Goal: Task Accomplishment & Management: Manage account settings

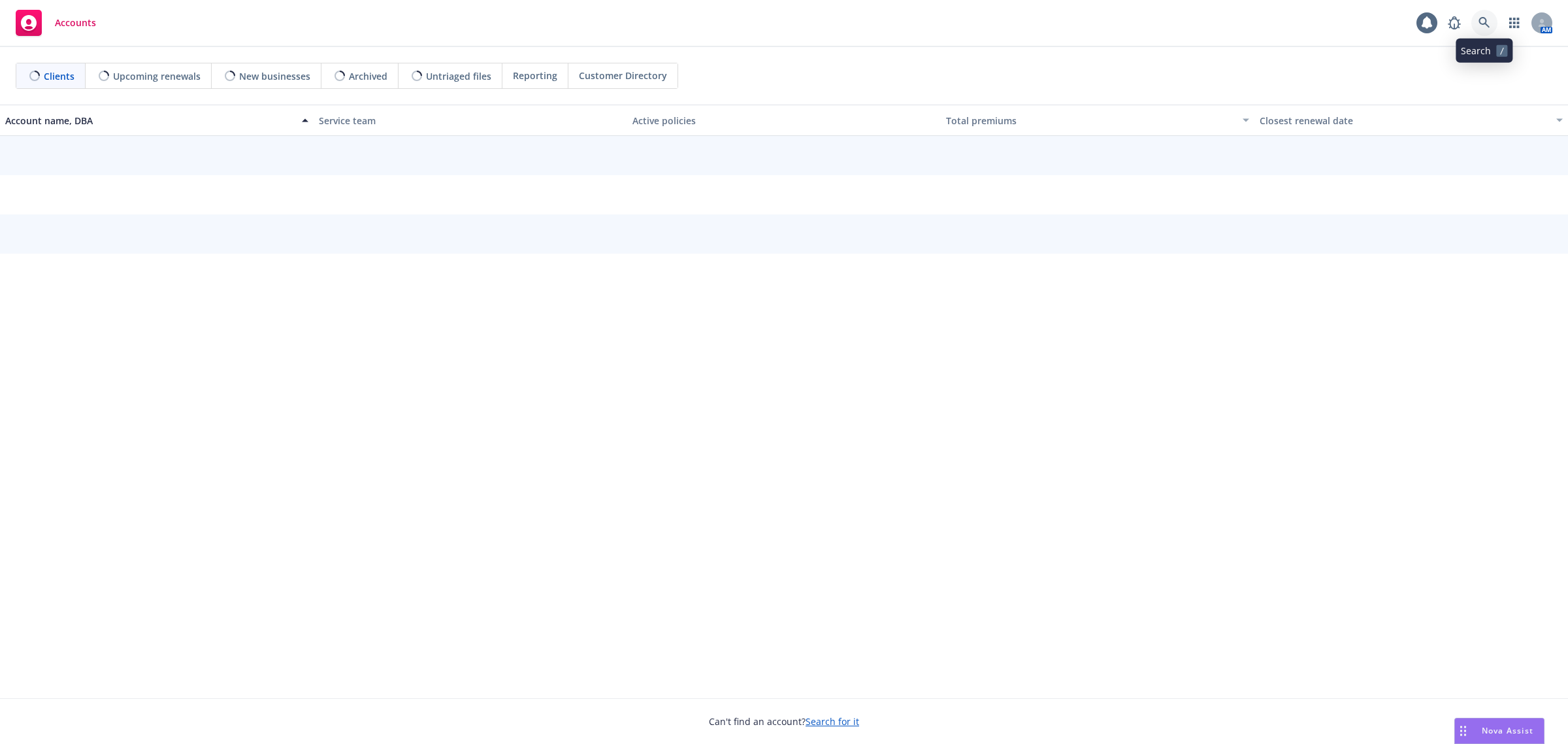
click at [1487, 18] on icon at bounding box center [1484, 23] width 12 height 12
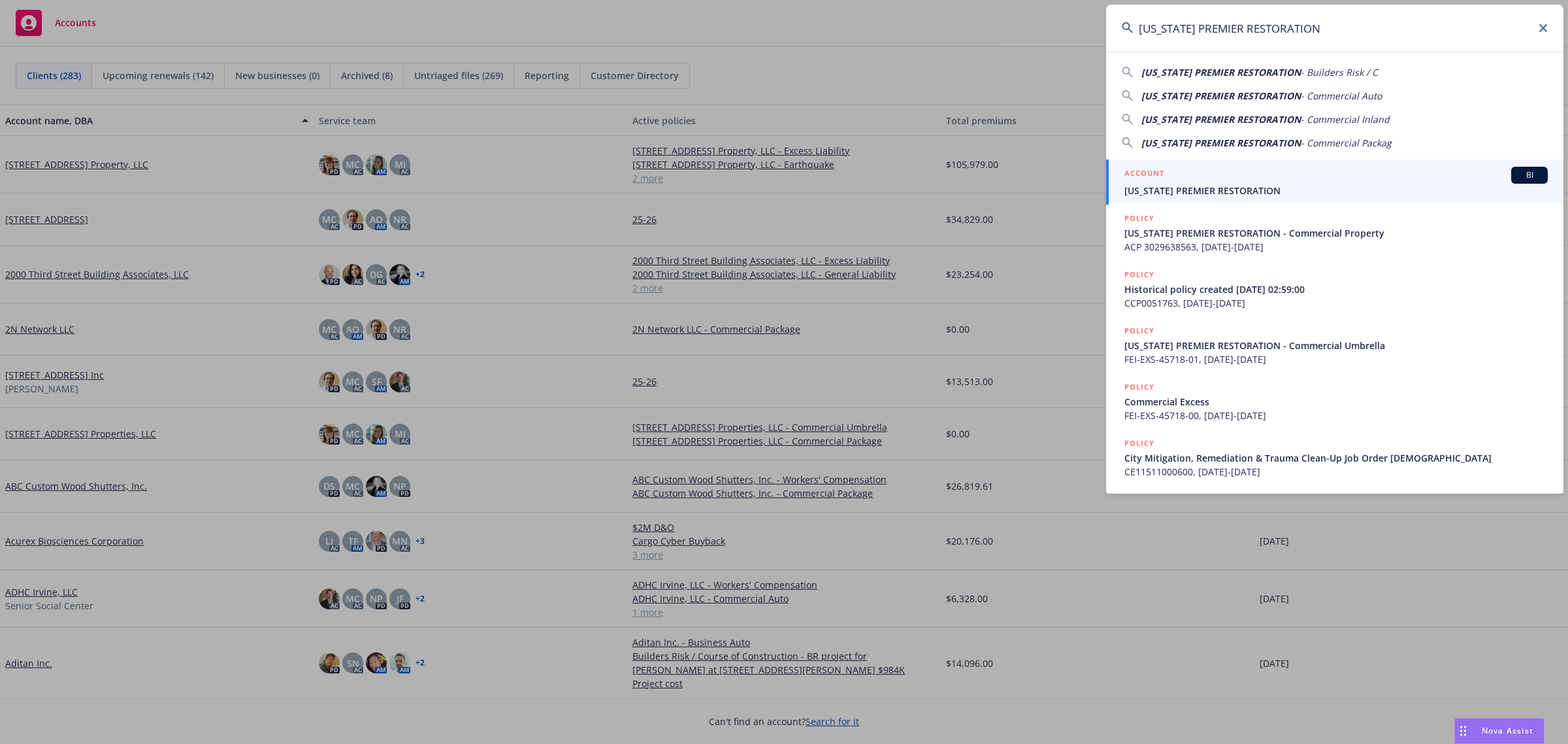
type input "[US_STATE] PREMIER RESTORATION"
click at [1213, 183] on span "[US_STATE] PREMIER RESTORATION" at bounding box center [1336, 190] width 423 height 14
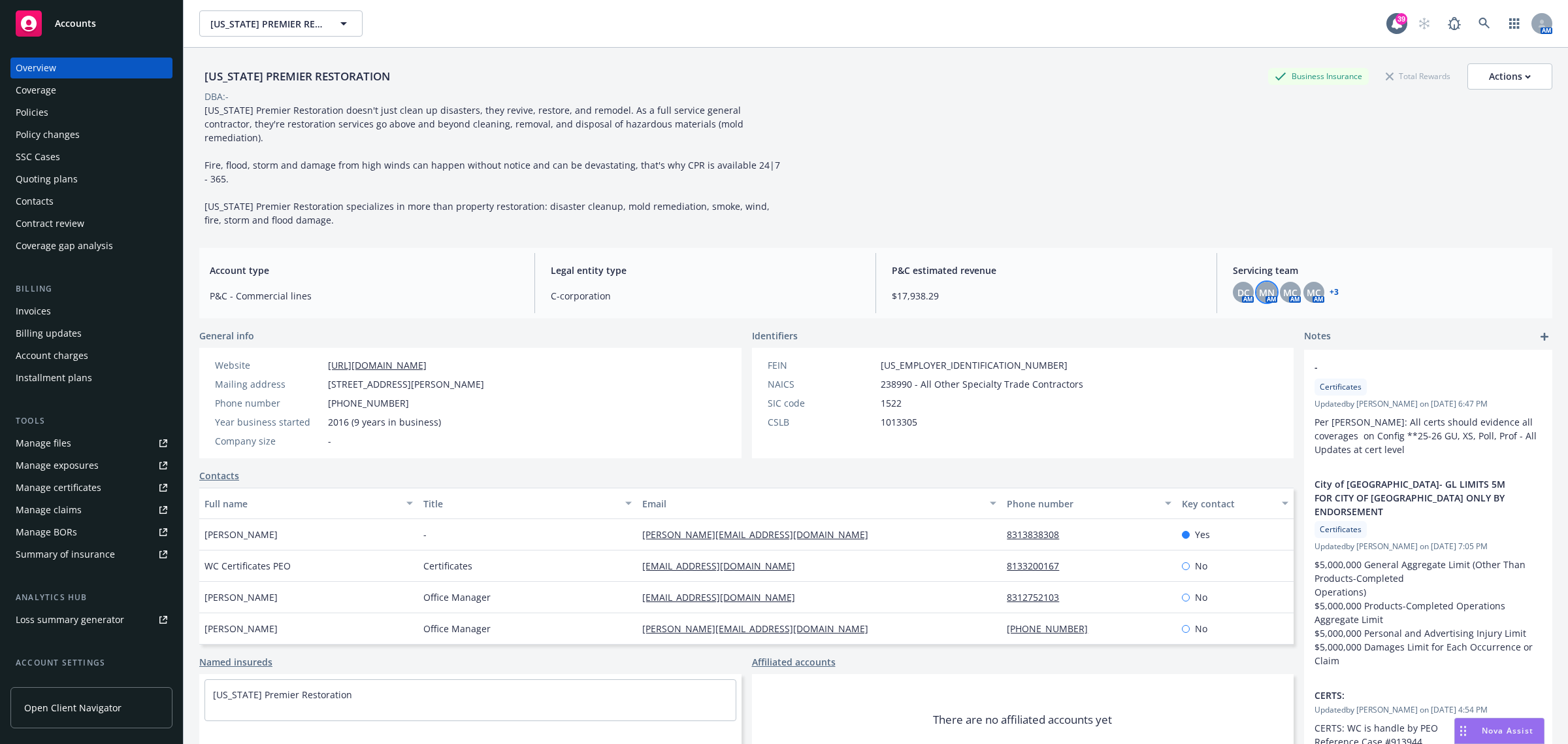
click at [1265, 285] on span "MN" at bounding box center [1267, 292] width 16 height 14
click at [1238, 285] on span "DC" at bounding box center [1243, 292] width 12 height 14
click at [1308, 285] on span "MC" at bounding box center [1314, 292] width 15 height 14
click at [1291, 282] on div "MC" at bounding box center [1290, 292] width 21 height 21
click at [1238, 285] on span "DC" at bounding box center [1243, 292] width 12 height 14
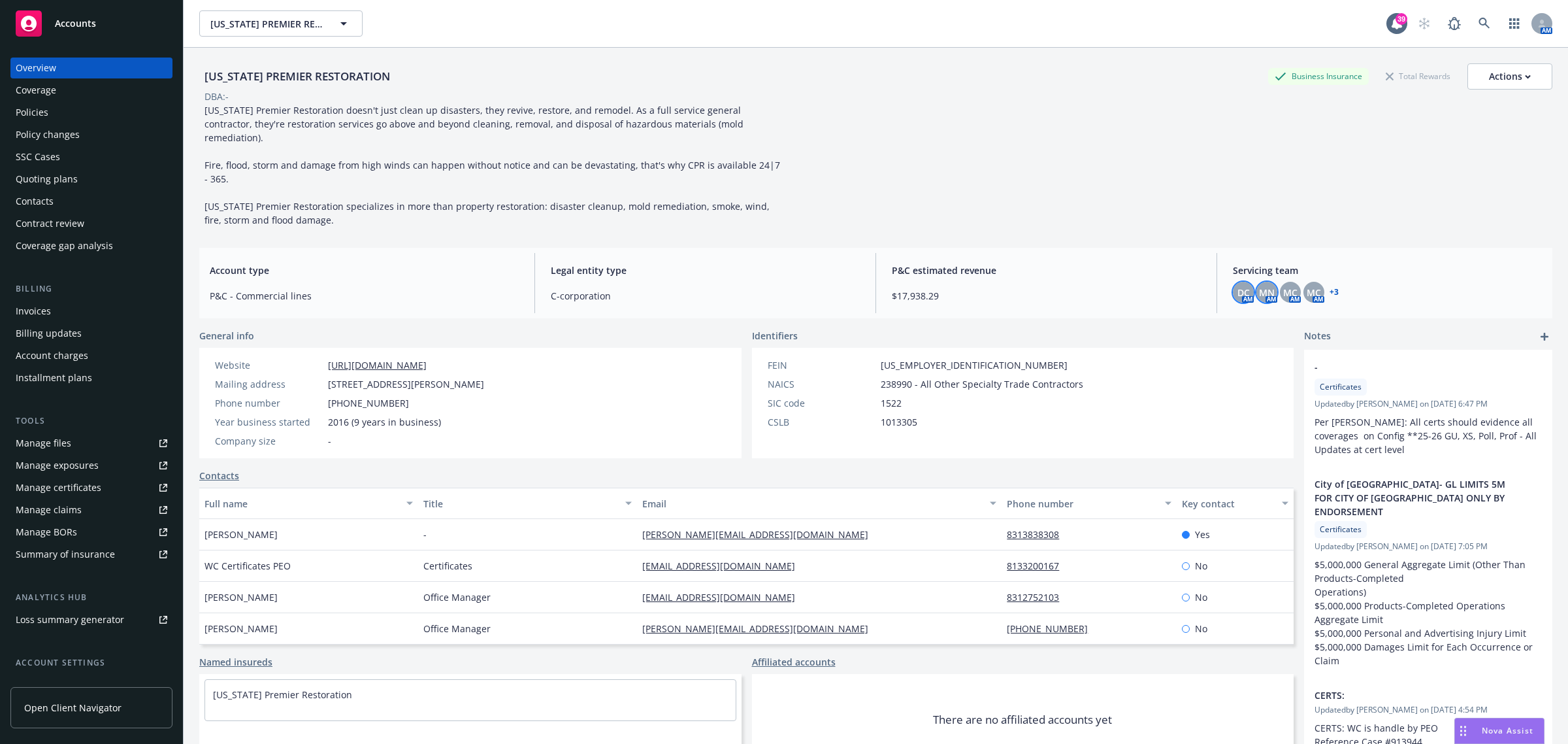
click at [1259, 285] on span "MN" at bounding box center [1267, 292] width 16 height 14
click at [1240, 285] on span "DC" at bounding box center [1243, 292] width 12 height 14
click at [1329, 288] on link "+ 3" at bounding box center [1334, 292] width 9 height 8
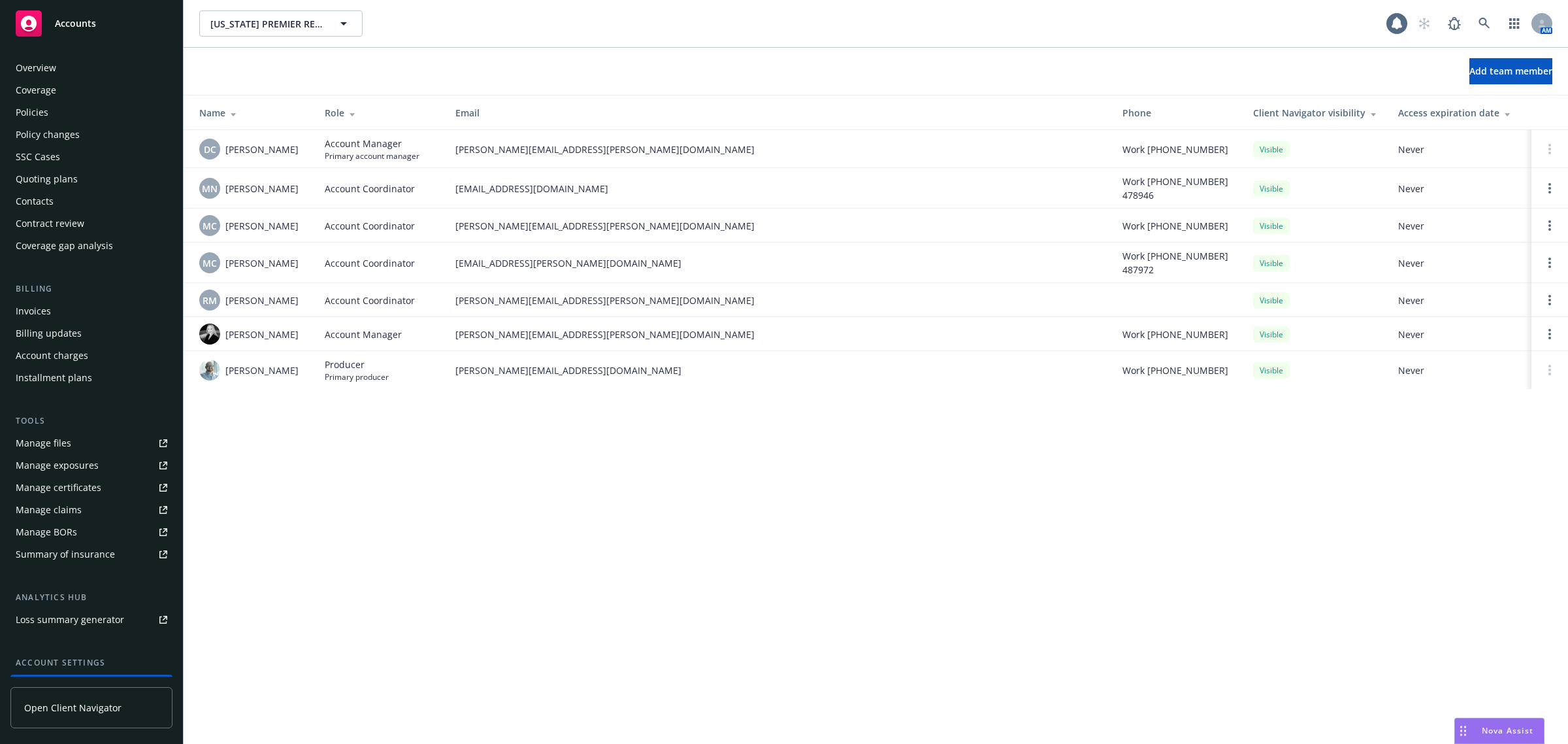
scroll to position [106, 0]
